Goal: Find specific page/section: Find specific page/section

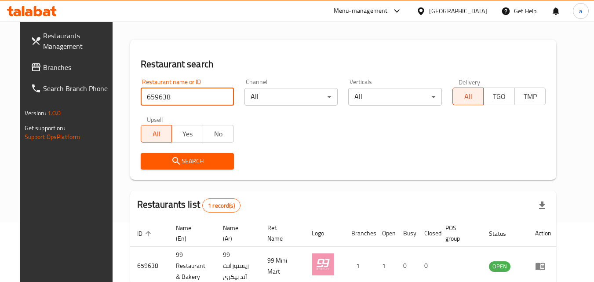
scroll to position [59, 0]
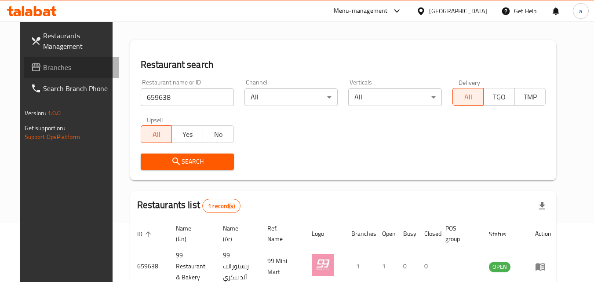
click at [49, 73] on span "Branches" at bounding box center [77, 67] width 69 height 11
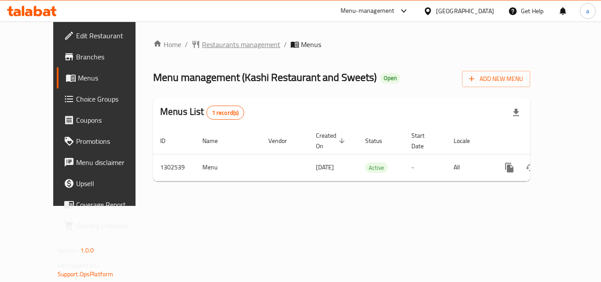
click at [215, 48] on span "Restaurants management" at bounding box center [241, 44] width 78 height 11
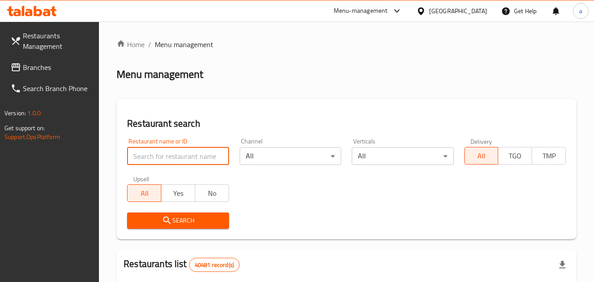
click at [192, 151] on input "search" at bounding box center [178, 156] width 102 height 18
paste input "702449"
type input "702449"
click button "Search" at bounding box center [178, 220] width 102 height 16
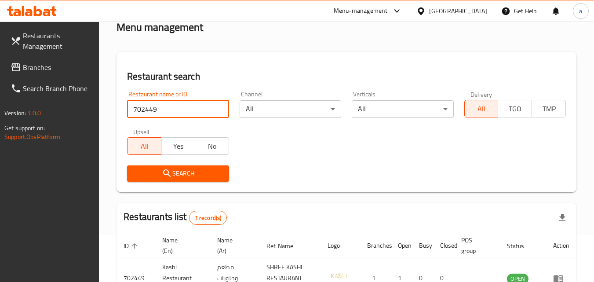
scroll to position [110, 0]
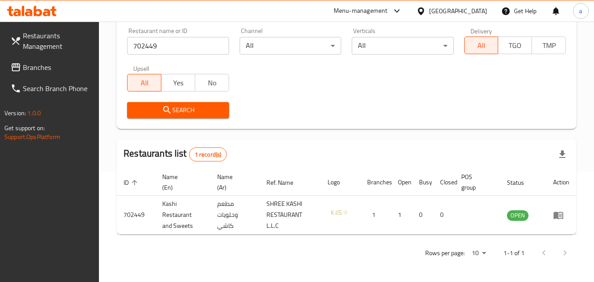
click at [449, 5] on div "[GEOGRAPHIC_DATA]" at bounding box center [451, 10] width 85 height 21
click at [466, 9] on div "[GEOGRAPHIC_DATA]" at bounding box center [458, 11] width 58 height 10
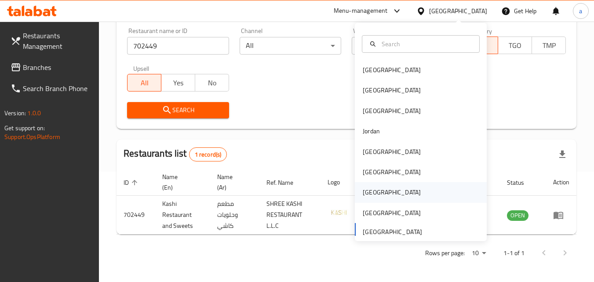
click at [376, 190] on div "[GEOGRAPHIC_DATA]" at bounding box center [392, 192] width 72 height 20
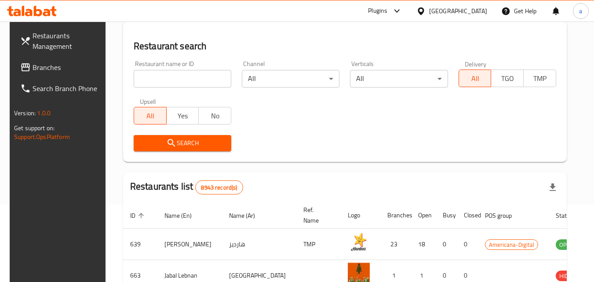
scroll to position [110, 0]
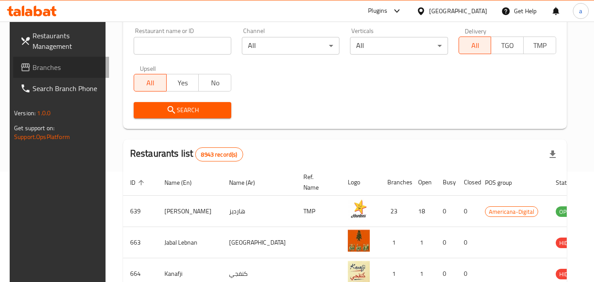
click at [68, 69] on span "Branches" at bounding box center [67, 67] width 69 height 11
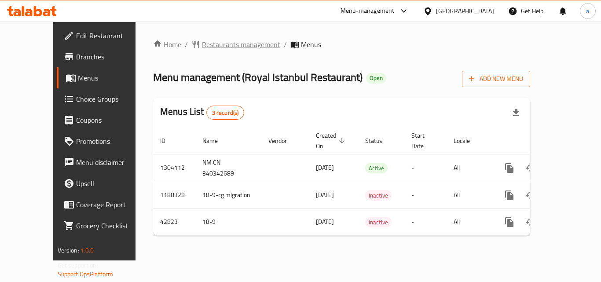
click at [202, 39] on span "Restaurants management" at bounding box center [241, 44] width 78 height 11
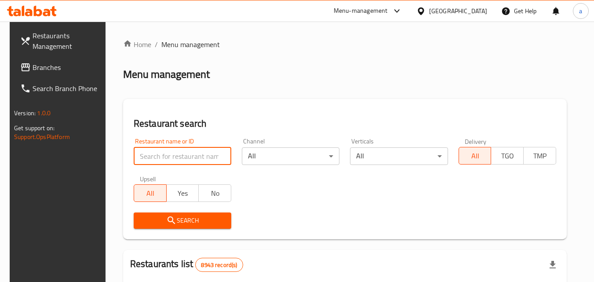
click at [182, 150] on input "search" at bounding box center [183, 156] width 98 height 18
paste input "18062"
type input "18062"
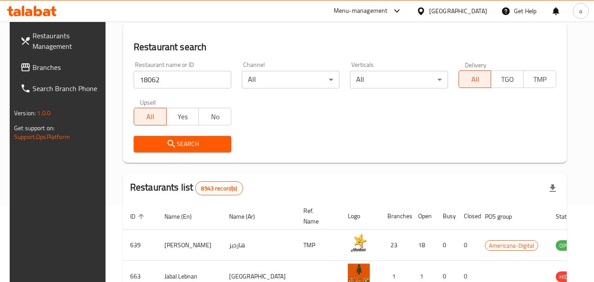
scroll to position [88, 0]
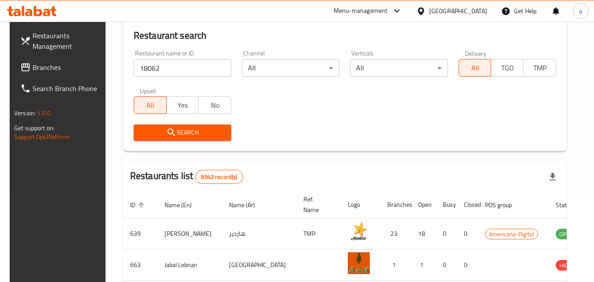
click at [214, 138] on button "Search" at bounding box center [183, 132] width 98 height 16
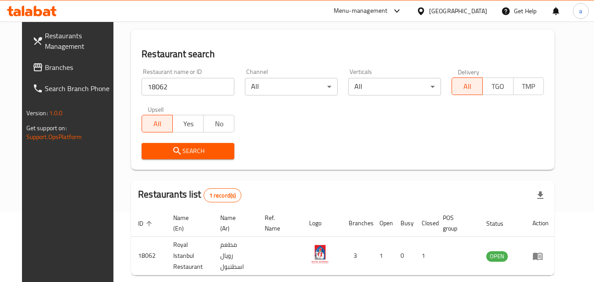
scroll to position [59, 0]
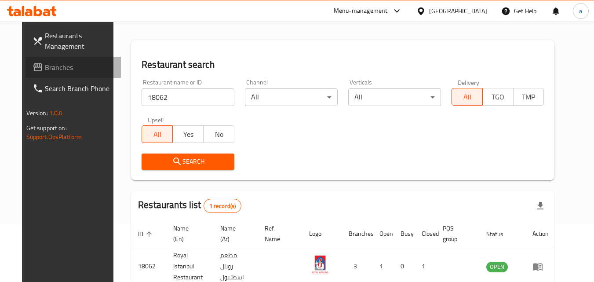
click at [45, 70] on span "Branches" at bounding box center [79, 67] width 69 height 11
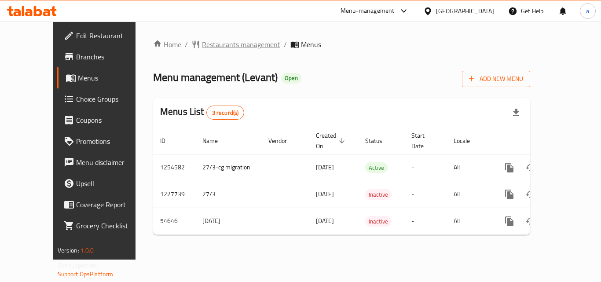
click at [202, 47] on span "Restaurants management" at bounding box center [241, 44] width 78 height 11
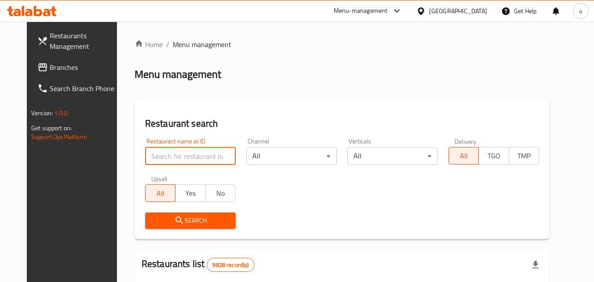
click at [182, 152] on input "search" at bounding box center [190, 156] width 91 height 18
paste input "26888"
type input "26888"
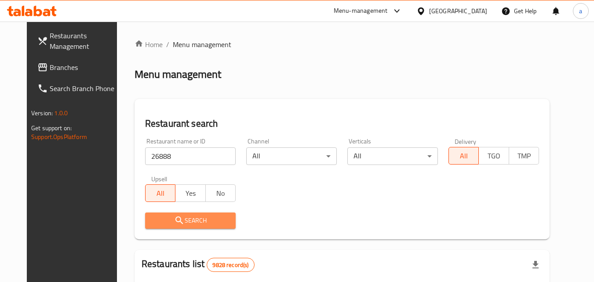
click at [210, 214] on button "Search" at bounding box center [190, 220] width 91 height 16
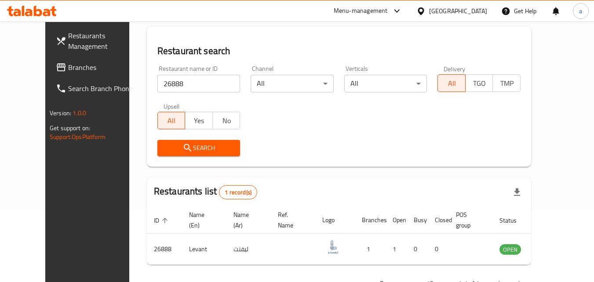
scroll to position [88, 0]
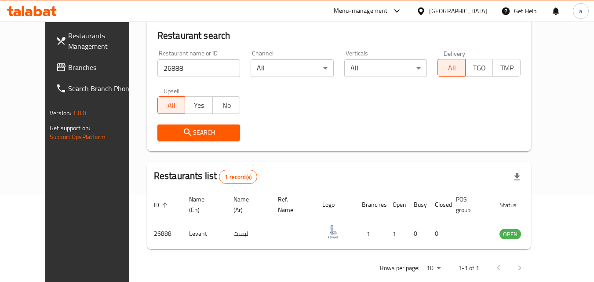
click at [426, 10] on icon at bounding box center [420, 11] width 9 height 9
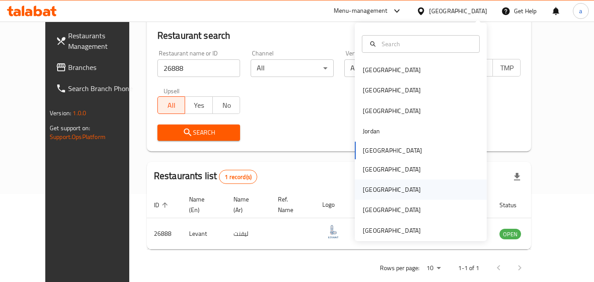
click at [381, 187] on div "[GEOGRAPHIC_DATA]" at bounding box center [421, 189] width 132 height 20
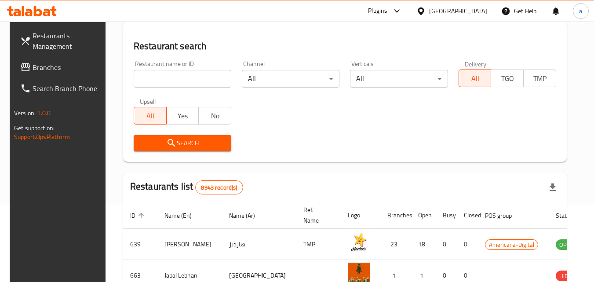
scroll to position [88, 0]
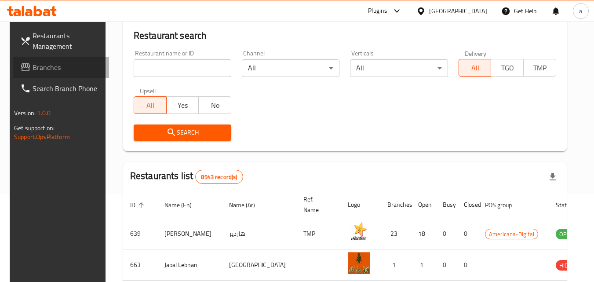
click at [44, 66] on span "Branches" at bounding box center [67, 67] width 69 height 11
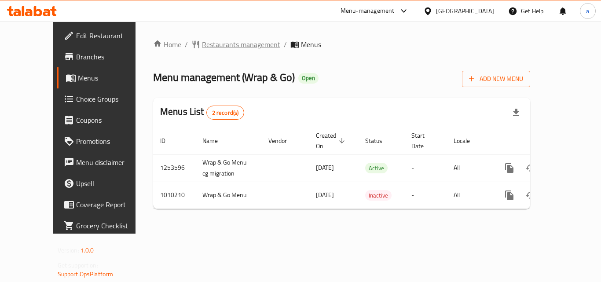
click at [204, 43] on span "Restaurants management" at bounding box center [241, 44] width 78 height 11
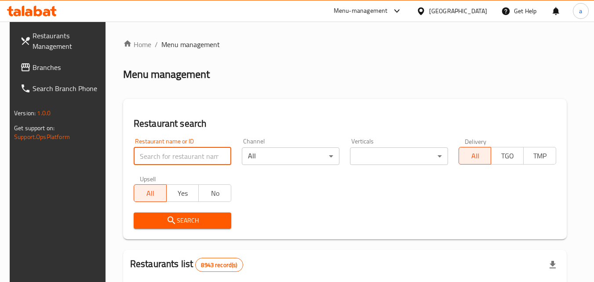
click at [180, 153] on input "search" at bounding box center [183, 156] width 98 height 18
paste input "660715"
type input "660715"
click button "Search" at bounding box center [183, 220] width 98 height 16
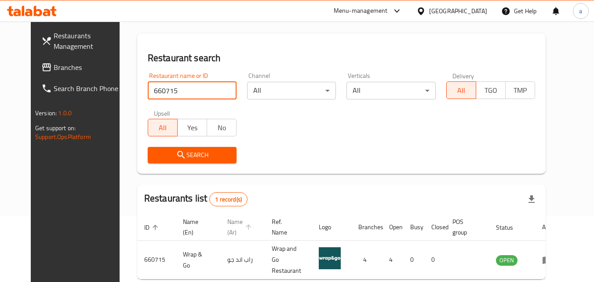
scroll to position [103, 0]
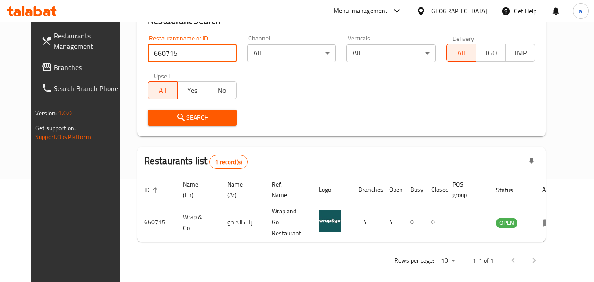
click at [219, 52] on input "660715" at bounding box center [192, 53] width 89 height 18
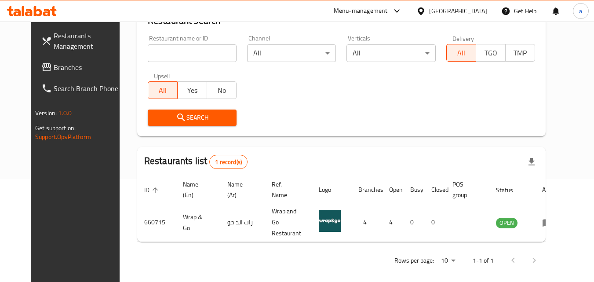
click at [485, 9] on div "Qatar" at bounding box center [458, 11] width 58 height 10
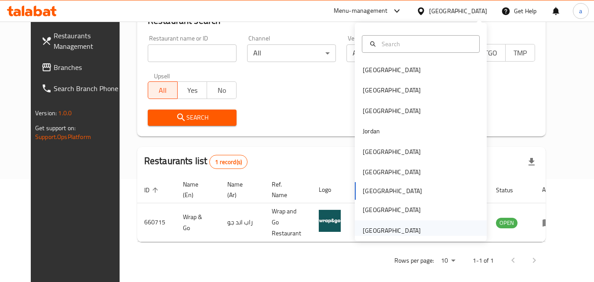
click at [380, 229] on div "[GEOGRAPHIC_DATA]" at bounding box center [392, 231] width 58 height 10
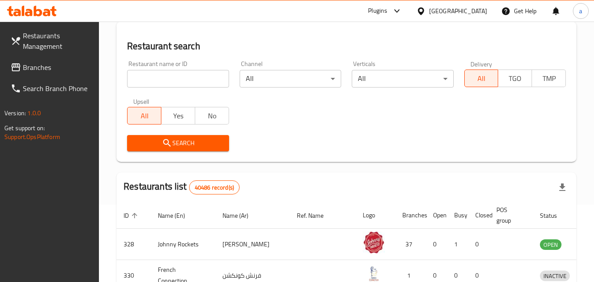
scroll to position [103, 0]
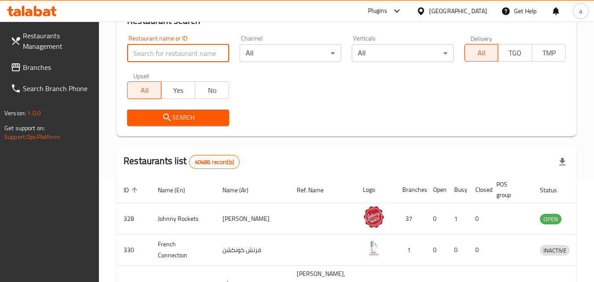
click at [166, 50] on input "search" at bounding box center [178, 53] width 102 height 18
paste input "773260"
type input "773260"
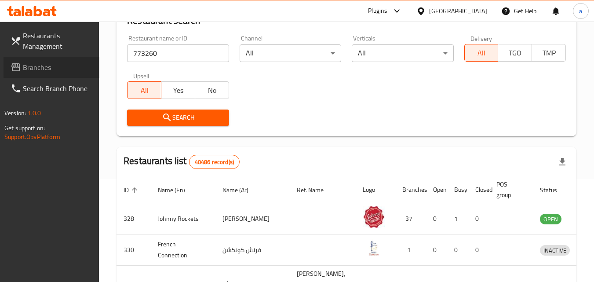
click at [44, 63] on span "Branches" at bounding box center [57, 67] width 69 height 11
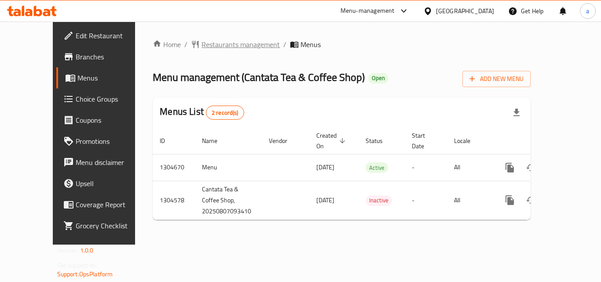
click at [208, 44] on span "Restaurants management" at bounding box center [240, 44] width 78 height 11
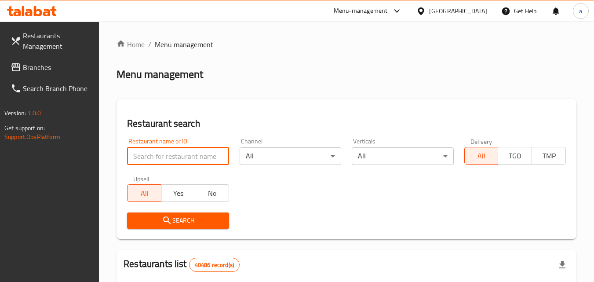
click at [175, 155] on input "search" at bounding box center [178, 156] width 102 height 18
paste input "703315"
type input "703315"
click button "Search" at bounding box center [178, 220] width 102 height 16
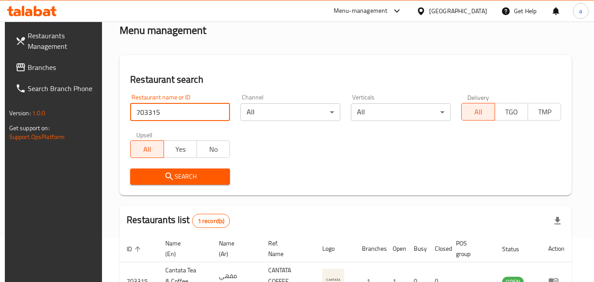
scroll to position [110, 0]
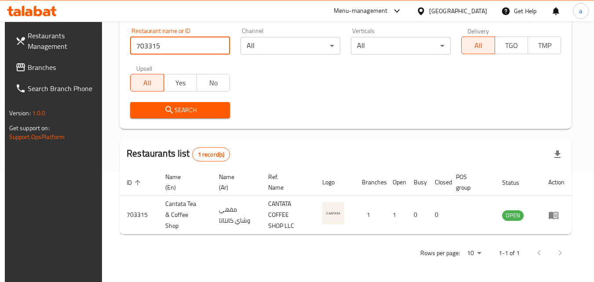
click at [66, 65] on span "Branches" at bounding box center [62, 67] width 69 height 11
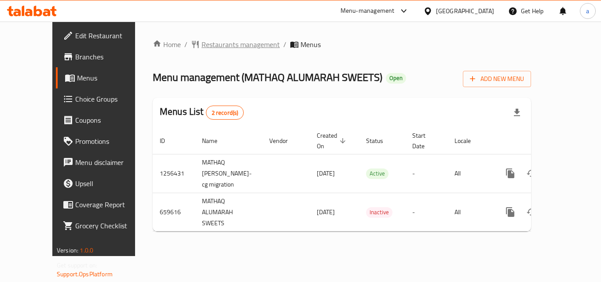
click at [223, 43] on span "Restaurants management" at bounding box center [240, 44] width 78 height 11
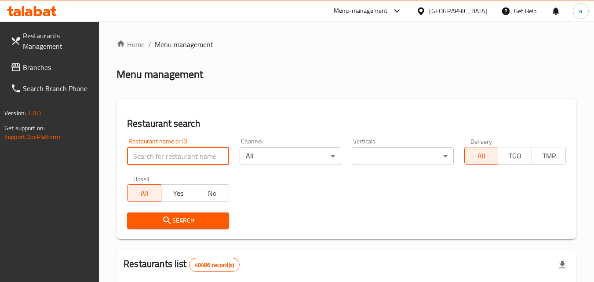
click at [182, 153] on input "search" at bounding box center [178, 156] width 102 height 18
paste input "641749"
type input "641749"
click button "Search" at bounding box center [178, 220] width 102 height 16
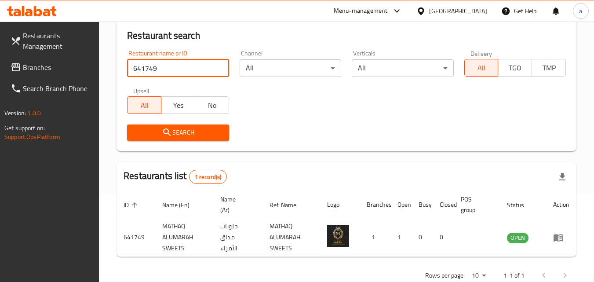
scroll to position [110, 0]
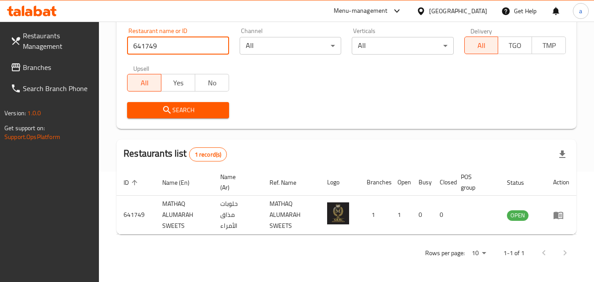
click at [213, 46] on input "641749" at bounding box center [178, 46] width 102 height 18
click at [219, 45] on input "641749" at bounding box center [178, 46] width 102 height 18
click at [424, 8] on icon at bounding box center [421, 10] width 6 height 7
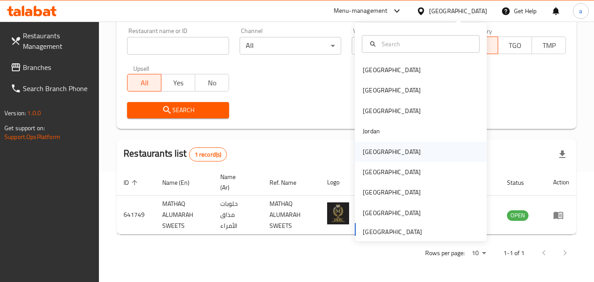
click at [390, 154] on div "[GEOGRAPHIC_DATA]" at bounding box center [421, 152] width 132 height 20
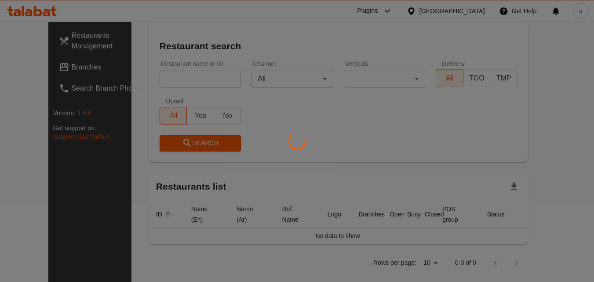
scroll to position [88, 0]
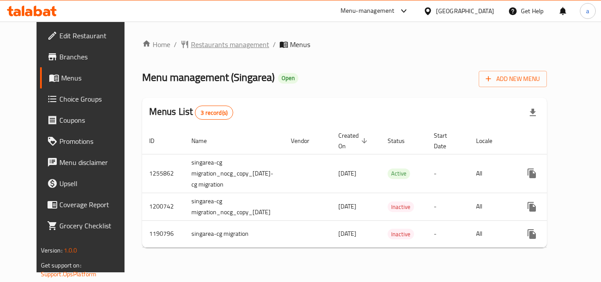
click at [191, 41] on span "Restaurants management" at bounding box center [230, 44] width 78 height 11
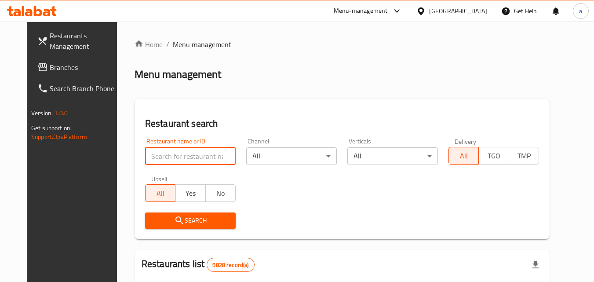
click at [190, 159] on input "search" at bounding box center [190, 156] width 91 height 18
type input "c"
click at [222, 157] on input "c" at bounding box center [190, 156] width 91 height 18
click at [218, 157] on input "c" at bounding box center [190, 156] width 91 height 18
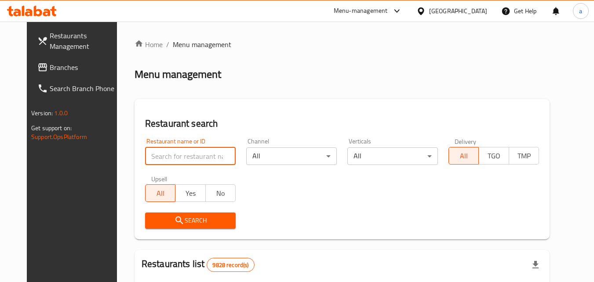
paste input "623221"
type input "623221"
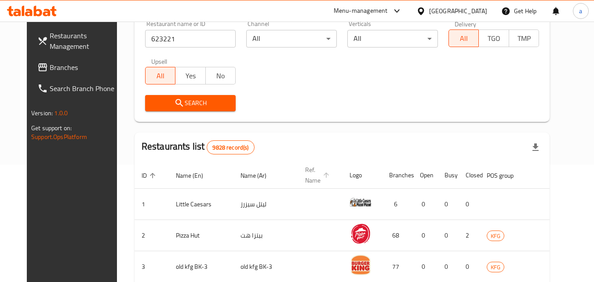
scroll to position [132, 0]
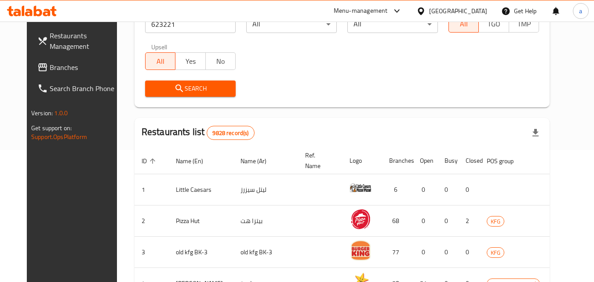
click at [211, 90] on span "Search" at bounding box center [190, 88] width 77 height 11
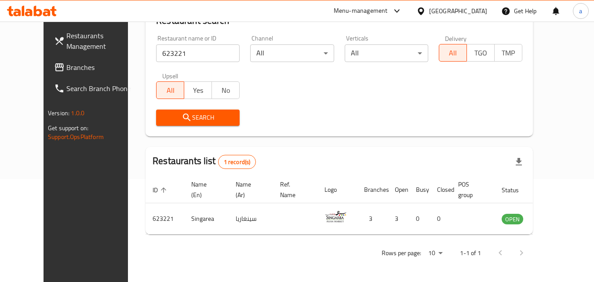
scroll to position [103, 0]
click at [479, 16] on div "[GEOGRAPHIC_DATA]" at bounding box center [458, 11] width 58 height 10
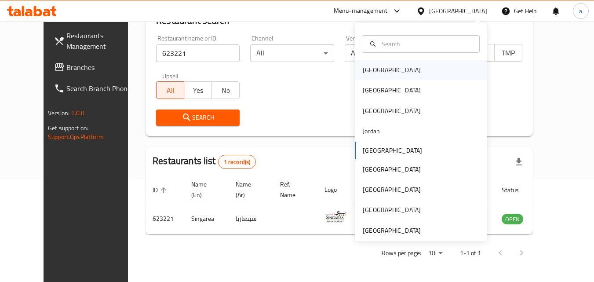
click at [380, 68] on div "[GEOGRAPHIC_DATA]" at bounding box center [392, 70] width 72 height 20
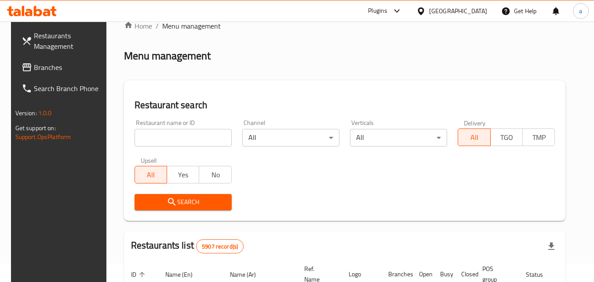
scroll to position [15, 0]
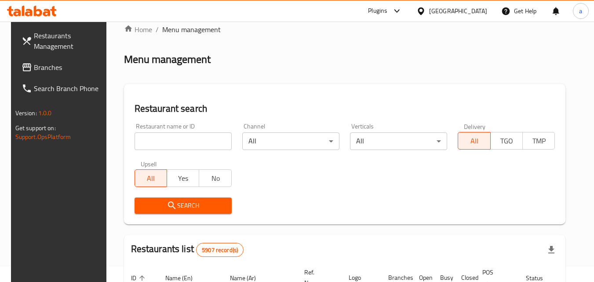
click at [65, 67] on span "Branches" at bounding box center [68, 67] width 69 height 11
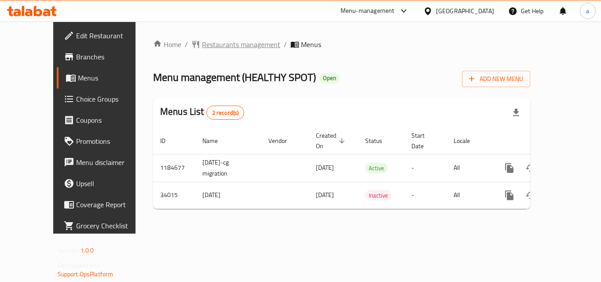
click at [202, 45] on span "Restaurants management" at bounding box center [241, 44] width 78 height 11
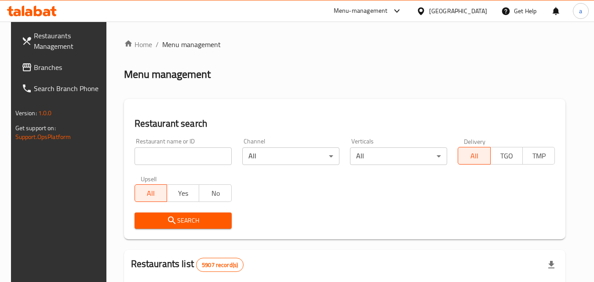
click at [163, 154] on input "search" at bounding box center [183, 156] width 97 height 18
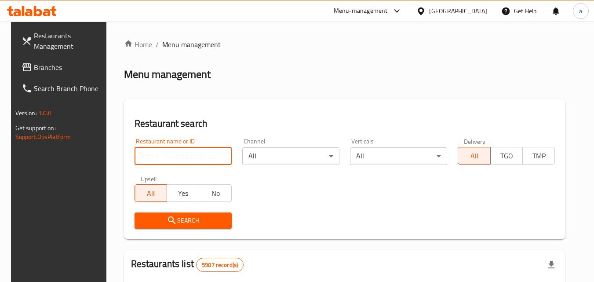
paste input "17492"
type input "17492"
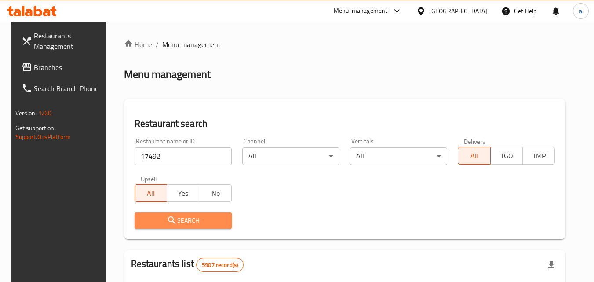
click at [186, 219] on span "Search" at bounding box center [183, 220] width 83 height 11
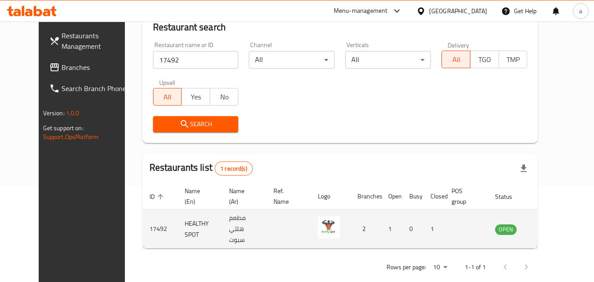
scroll to position [103, 0]
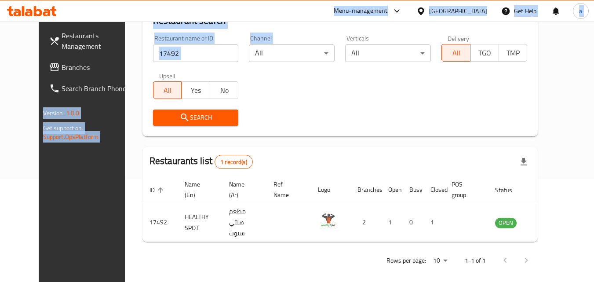
drag, startPoint x: 230, startPoint y: 13, endPoint x: 258, endPoint y: 88, distance: 80.0
click at [258, 88] on div "​ Menu-management [GEOGRAPHIC_DATA] Get Help a Restaurants Management Branches …" at bounding box center [297, 49] width 594 height 260
click at [280, 102] on div "Restaurant name or ID 17492 Restaurant name or ID Channel All ​ Verticals All ​…" at bounding box center [340, 80] width 385 height 101
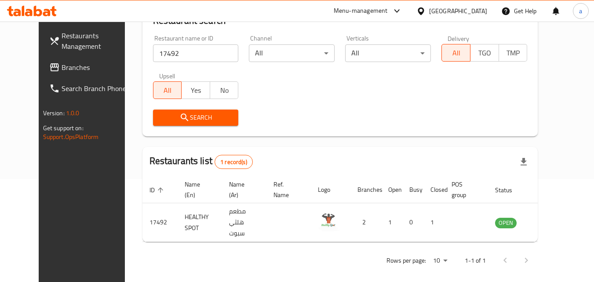
drag, startPoint x: 465, startPoint y: 11, endPoint x: 468, endPoint y: 17, distance: 6.7
click at [467, 11] on div "[GEOGRAPHIC_DATA]" at bounding box center [451, 11] width 71 height 10
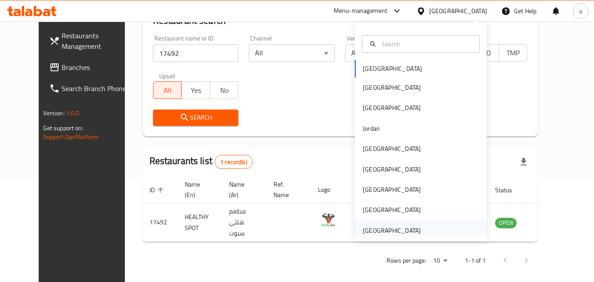
click at [433, 231] on div "[GEOGRAPHIC_DATA]" at bounding box center [421, 230] width 132 height 20
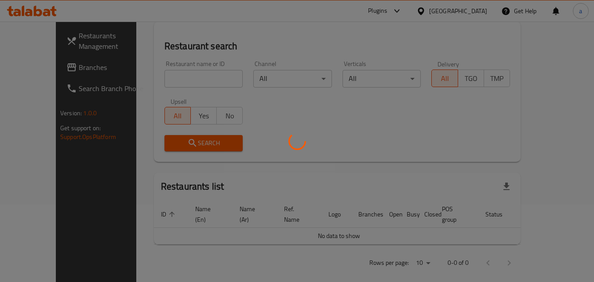
scroll to position [103, 0]
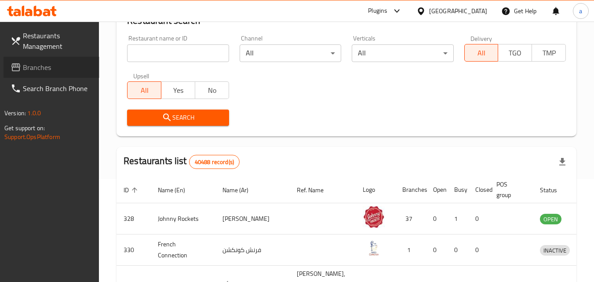
drag, startPoint x: 42, startPoint y: 59, endPoint x: 41, endPoint y: 63, distance: 4.5
click at [41, 60] on link "Branches" at bounding box center [52, 67] width 96 height 21
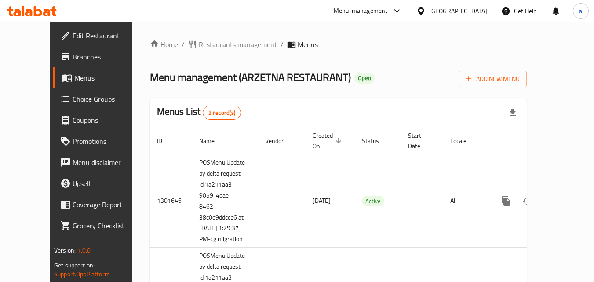
click at [199, 47] on span "Restaurants management" at bounding box center [238, 44] width 78 height 11
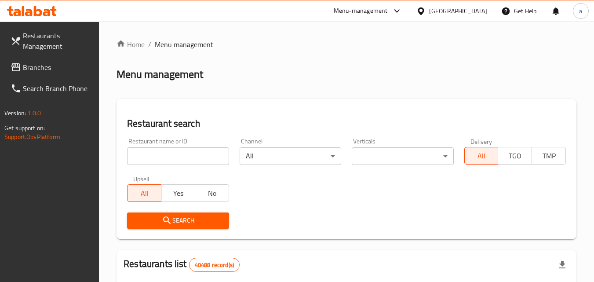
click at [189, 158] on input "search" at bounding box center [178, 156] width 102 height 18
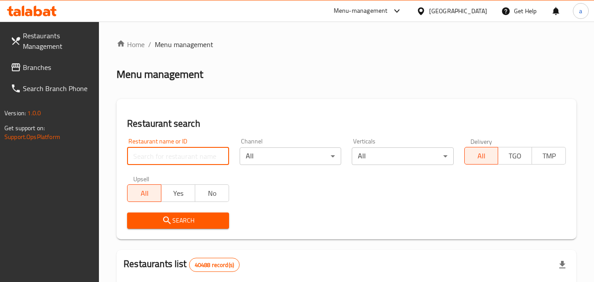
paste input "638356"
type input "638356"
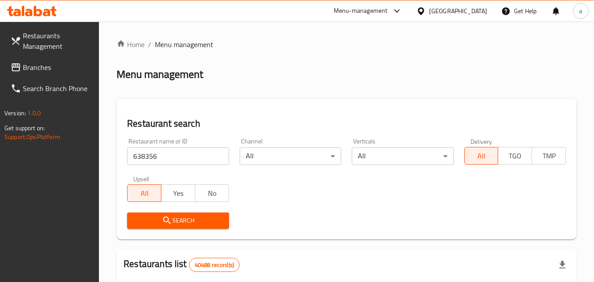
click at [221, 216] on span "Search" at bounding box center [178, 220] width 88 height 11
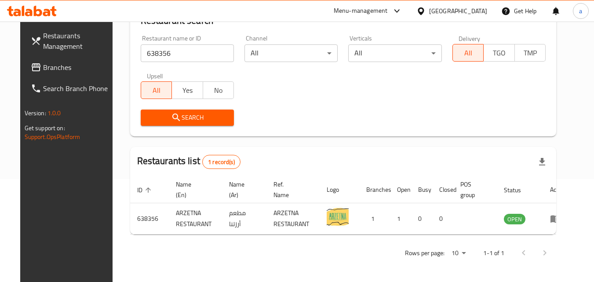
scroll to position [103, 0]
click at [467, 8] on div "[GEOGRAPHIC_DATA]" at bounding box center [458, 11] width 58 height 10
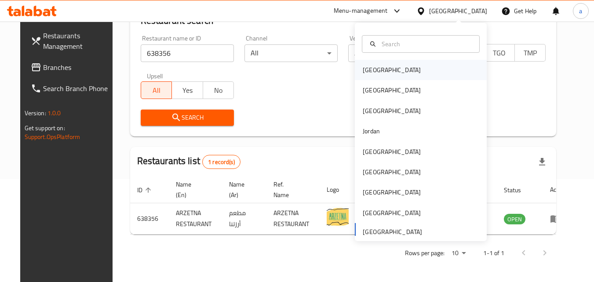
click at [402, 69] on div "[GEOGRAPHIC_DATA]" at bounding box center [421, 70] width 132 height 20
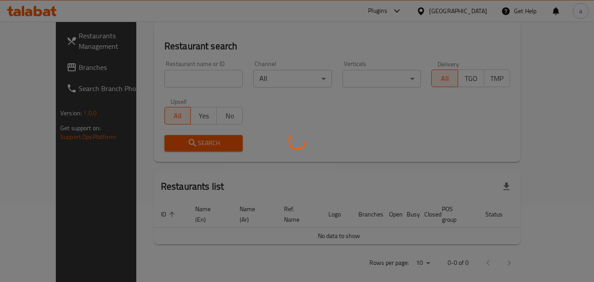
scroll to position [103, 0]
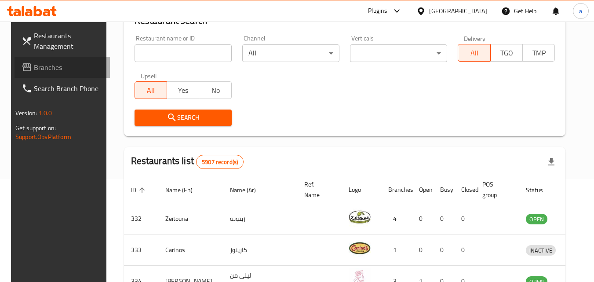
click at [57, 70] on span "Branches" at bounding box center [68, 67] width 69 height 11
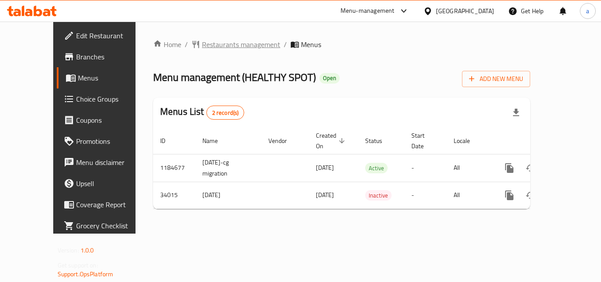
click at [202, 41] on span "Restaurants management" at bounding box center [241, 44] width 78 height 11
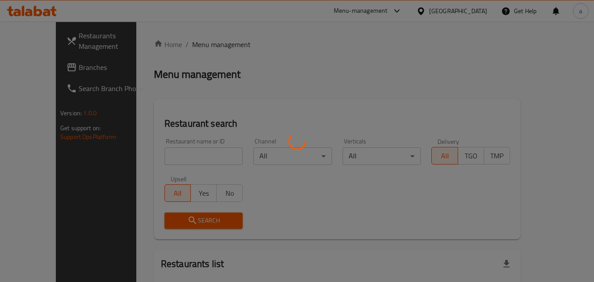
click at [183, 150] on div at bounding box center [297, 141] width 594 height 282
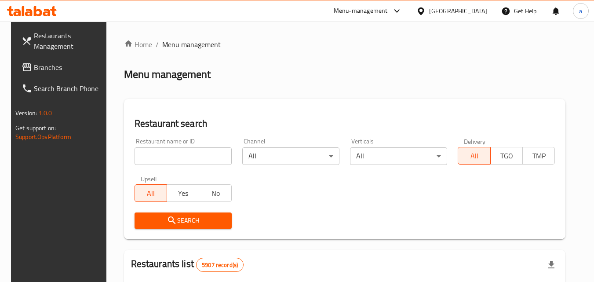
click at [183, 150] on input "search" at bounding box center [183, 156] width 97 height 18
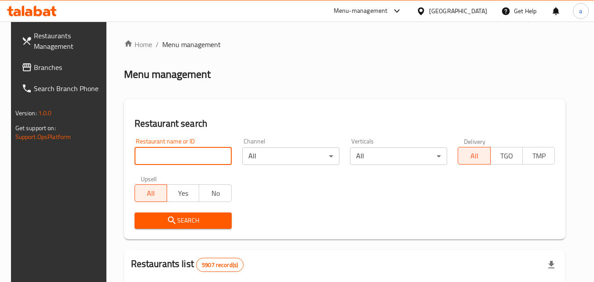
paste input "17492"
type input "17492"
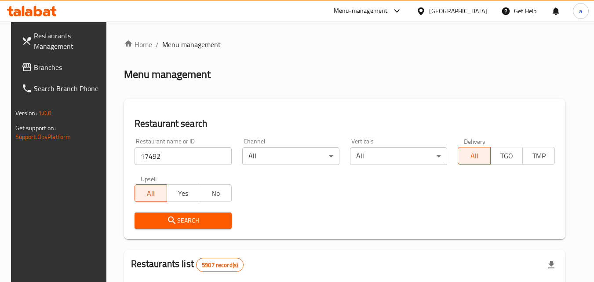
drag, startPoint x: 195, startPoint y: 219, endPoint x: 211, endPoint y: 210, distance: 18.1
click at [195, 216] on span "Search" at bounding box center [183, 220] width 83 height 11
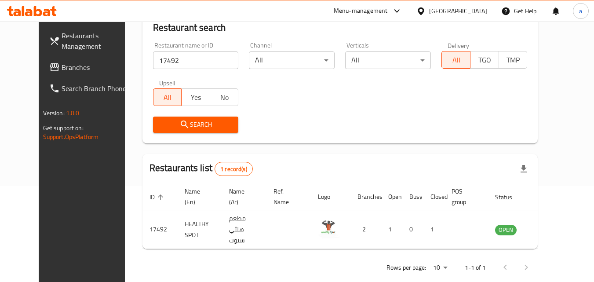
scroll to position [103, 0]
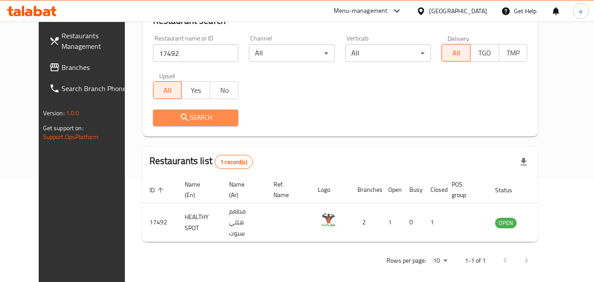
click at [204, 124] on button "Search" at bounding box center [196, 117] width 86 height 16
click at [62, 68] on span "Branches" at bounding box center [96, 67] width 69 height 11
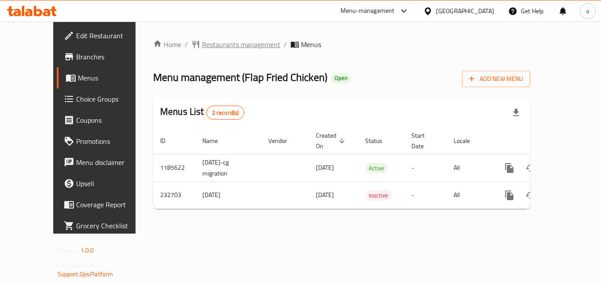
click at [202, 42] on span "Restaurants management" at bounding box center [241, 44] width 78 height 11
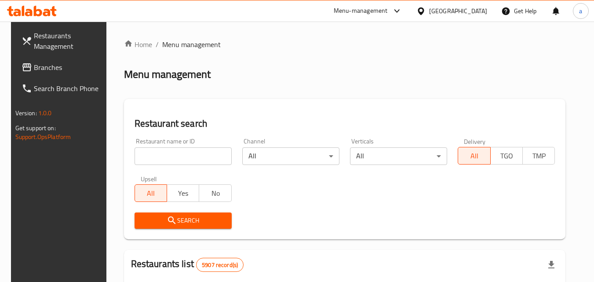
click at [183, 151] on input "search" at bounding box center [183, 156] width 97 height 18
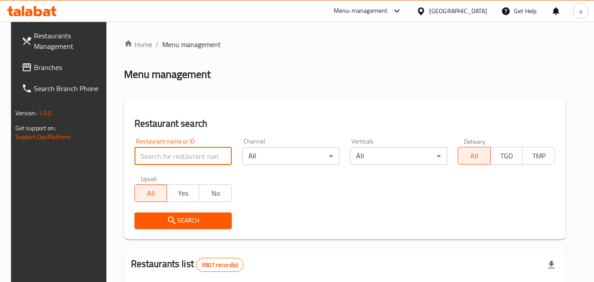
paste input "626268"
type input "626268"
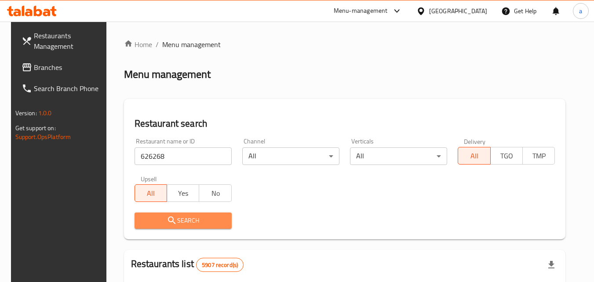
click at [200, 217] on span "Search" at bounding box center [183, 220] width 83 height 11
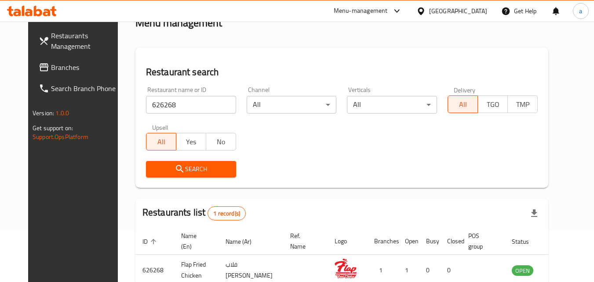
scroll to position [101, 0]
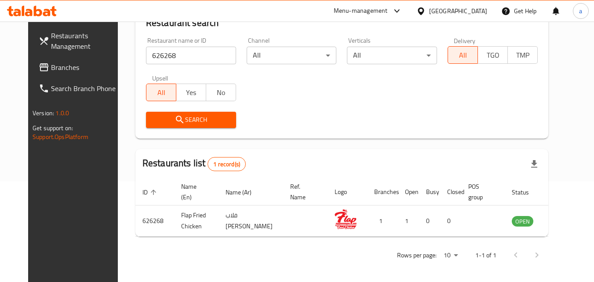
click at [486, 8] on div "Bahrain" at bounding box center [458, 11] width 58 height 10
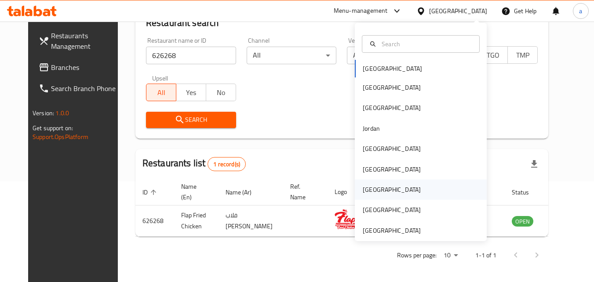
click at [377, 190] on div "Qatar" at bounding box center [392, 189] width 72 height 20
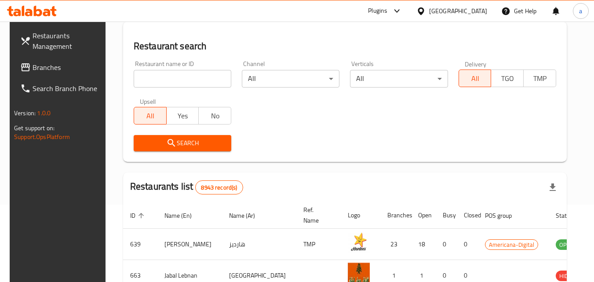
scroll to position [101, 0]
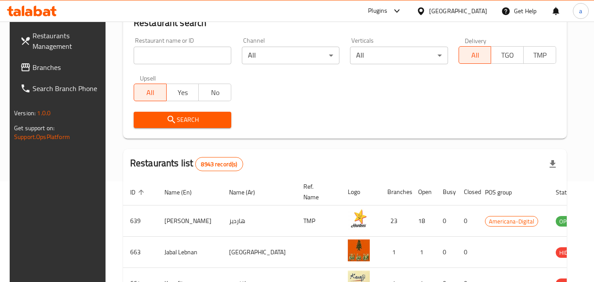
click at [36, 68] on span "Branches" at bounding box center [67, 67] width 69 height 11
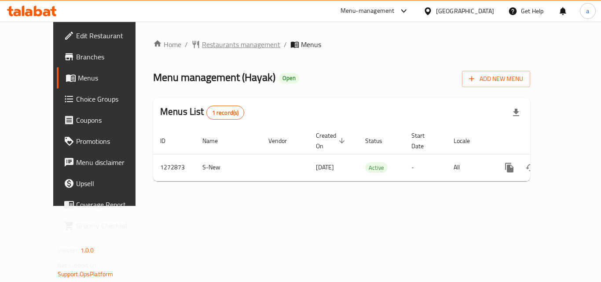
click at [205, 45] on span "Restaurants management" at bounding box center [241, 44] width 78 height 11
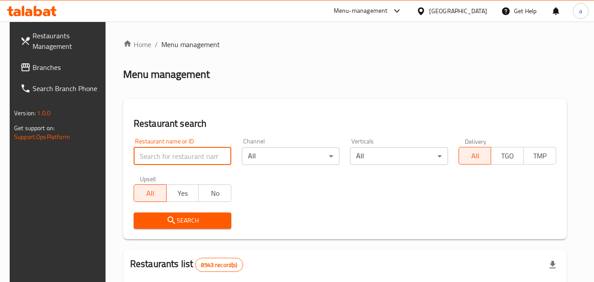
click at [167, 155] on input "search" at bounding box center [183, 156] width 98 height 18
paste input "690468"
type input "690468"
click button "Search" at bounding box center [183, 220] width 98 height 16
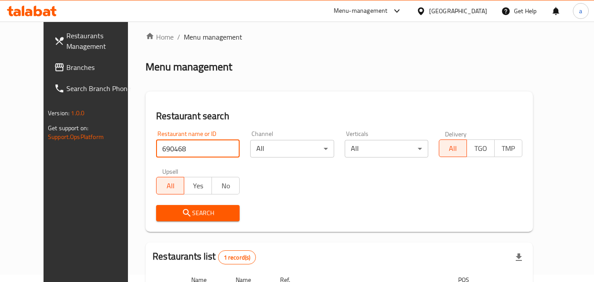
scroll to position [88, 0]
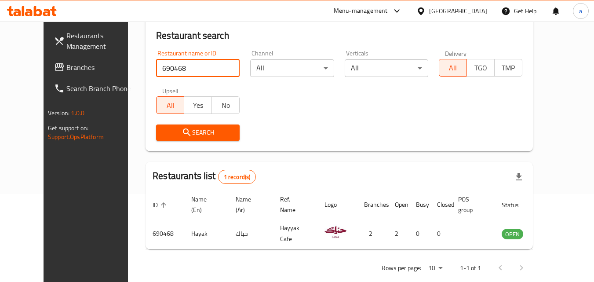
click at [483, 14] on div "[GEOGRAPHIC_DATA]" at bounding box center [458, 11] width 58 height 10
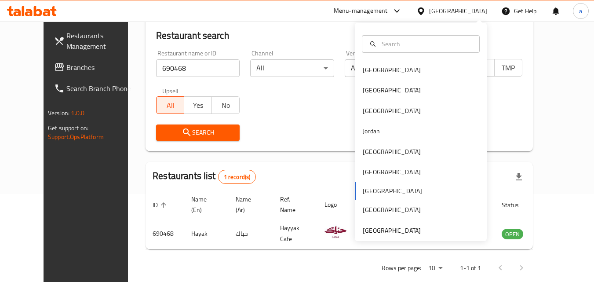
click at [476, 6] on div "[GEOGRAPHIC_DATA]" at bounding box center [458, 11] width 58 height 10
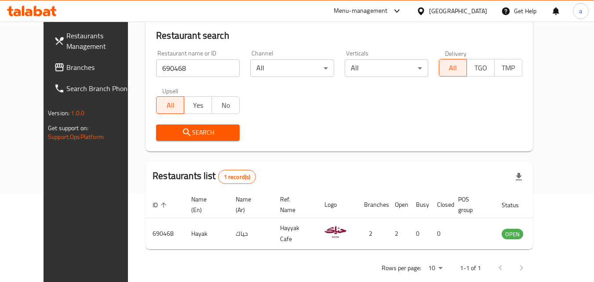
click at [477, 11] on div "[GEOGRAPHIC_DATA]" at bounding box center [458, 11] width 58 height 10
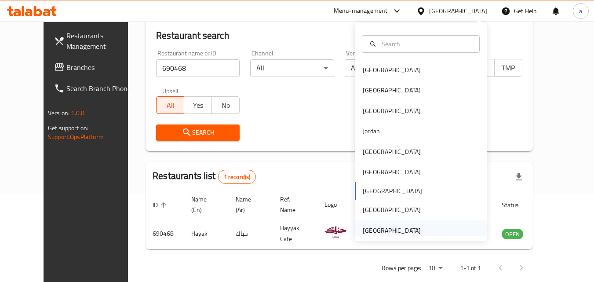
click at [417, 231] on div "[GEOGRAPHIC_DATA]" at bounding box center [392, 230] width 72 height 20
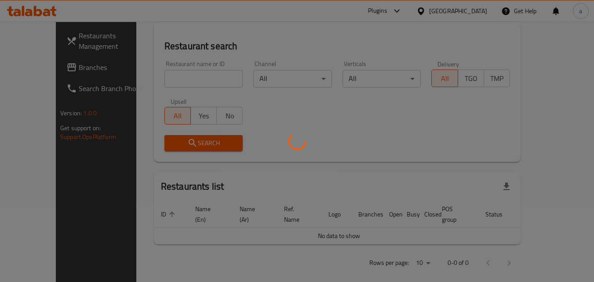
scroll to position [88, 0]
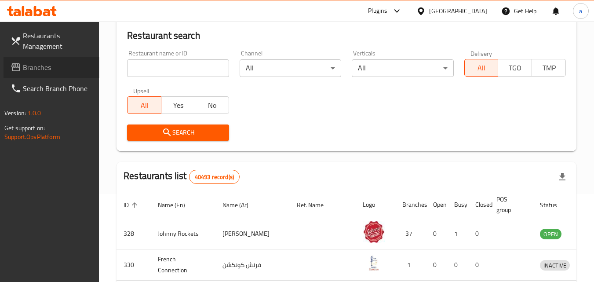
click at [21, 66] on icon at bounding box center [16, 67] width 11 height 11
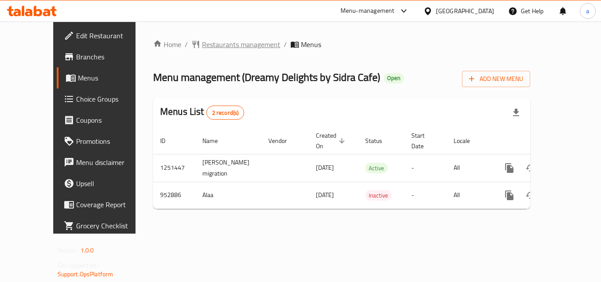
click at [204, 44] on span "Restaurants management" at bounding box center [241, 44] width 78 height 11
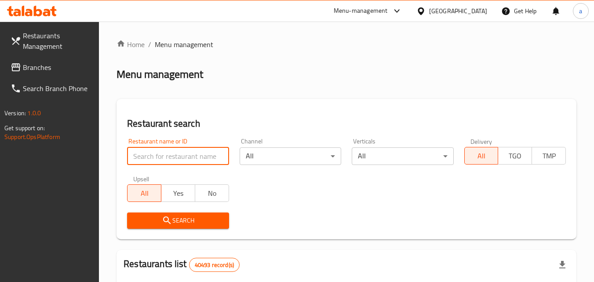
click at [187, 153] on input "search" at bounding box center [178, 156] width 102 height 18
paste input "659448"
type input "659448"
click button "Search" at bounding box center [178, 220] width 102 height 16
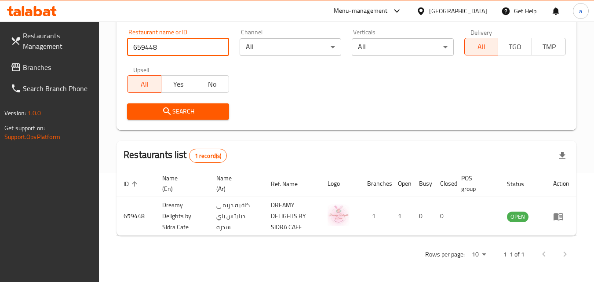
scroll to position [110, 0]
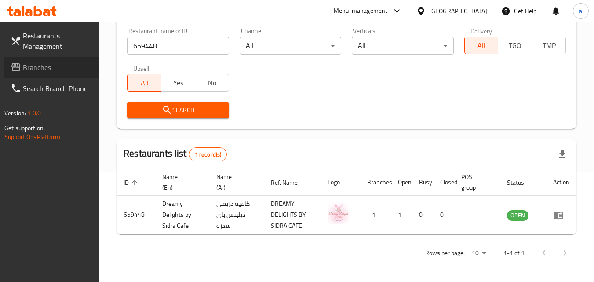
click at [50, 71] on span "Branches" at bounding box center [57, 67] width 69 height 11
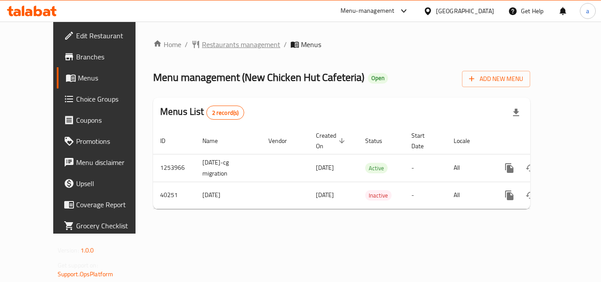
click at [218, 45] on span "Restaurants management" at bounding box center [241, 44] width 78 height 11
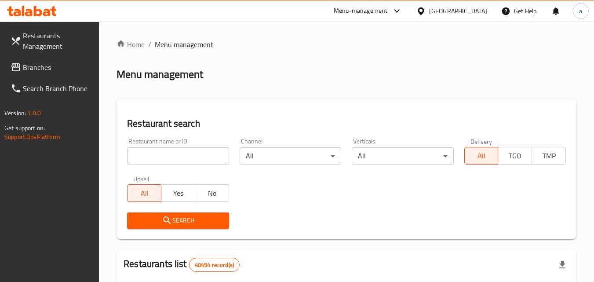
click at [190, 153] on input "search" at bounding box center [178, 156] width 102 height 18
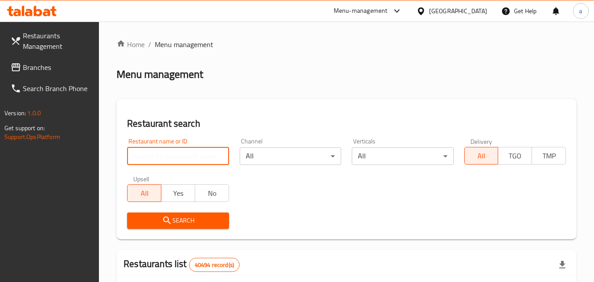
paste input "20979"
type input "20979"
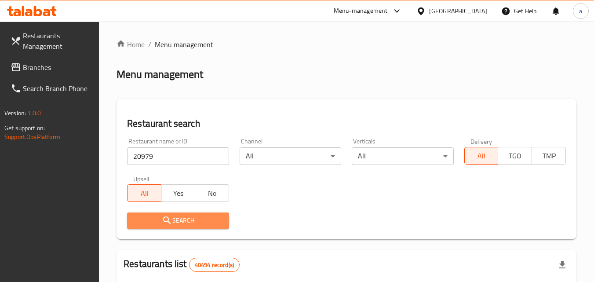
click at [224, 212] on button "Search" at bounding box center [178, 220] width 102 height 16
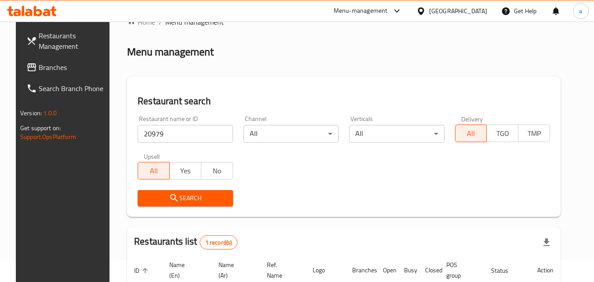
scroll to position [15, 0]
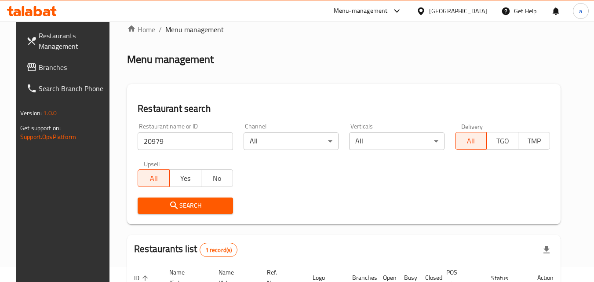
click at [39, 63] on span "Branches" at bounding box center [73, 67] width 69 height 11
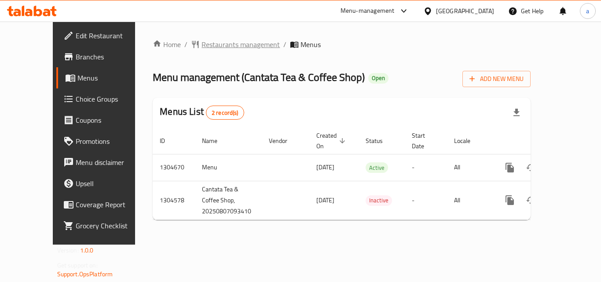
click at [201, 47] on span "Restaurants management" at bounding box center [240, 44] width 78 height 11
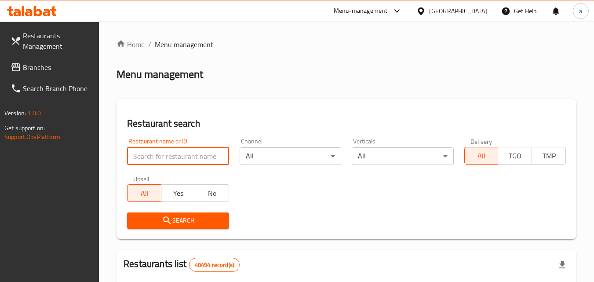
click at [183, 151] on input "search" at bounding box center [178, 156] width 102 height 18
paste input "703315"
type input "703315"
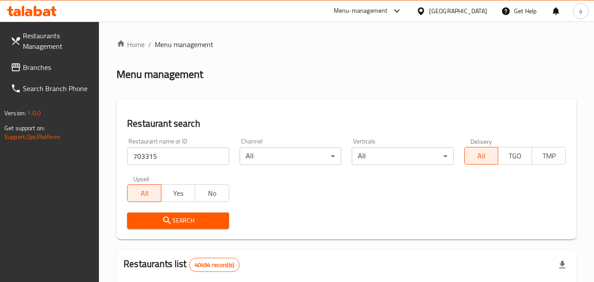
click at [208, 214] on button "Search" at bounding box center [178, 220] width 102 height 16
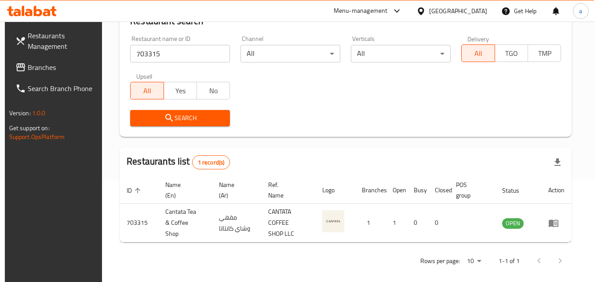
scroll to position [110, 0]
